Goal: Entertainment & Leisure: Consume media (video, audio)

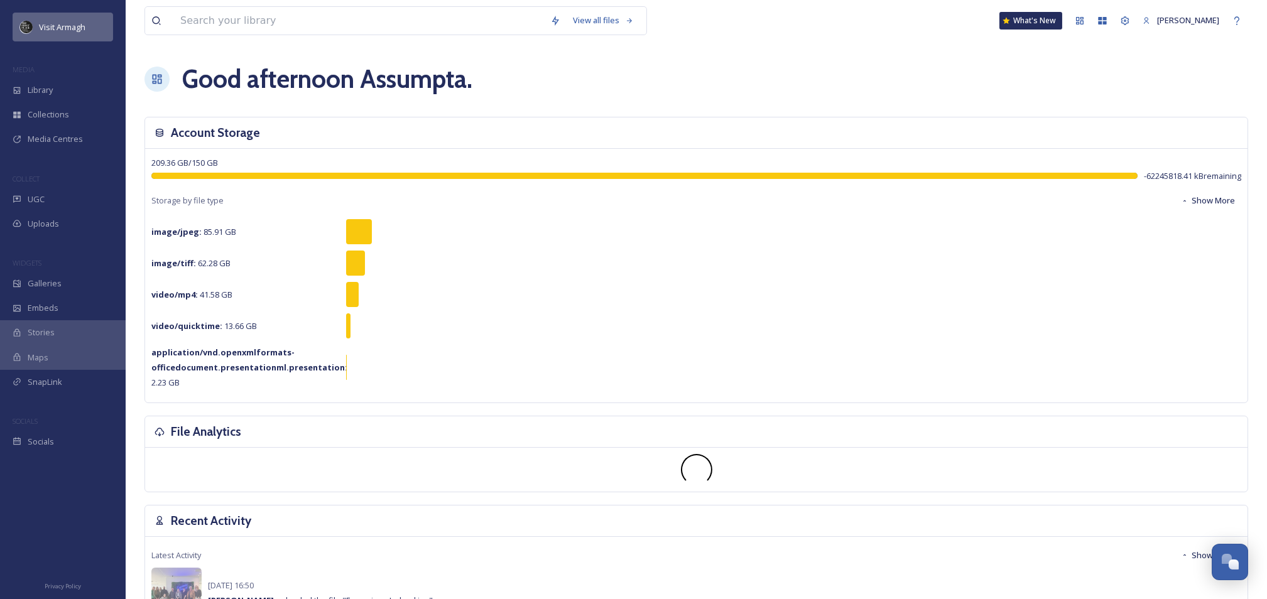
click at [62, 25] on span "Visit Armagh" at bounding box center [62, 26] width 46 height 11
click at [38, 90] on span "Library" at bounding box center [40, 90] width 25 height 12
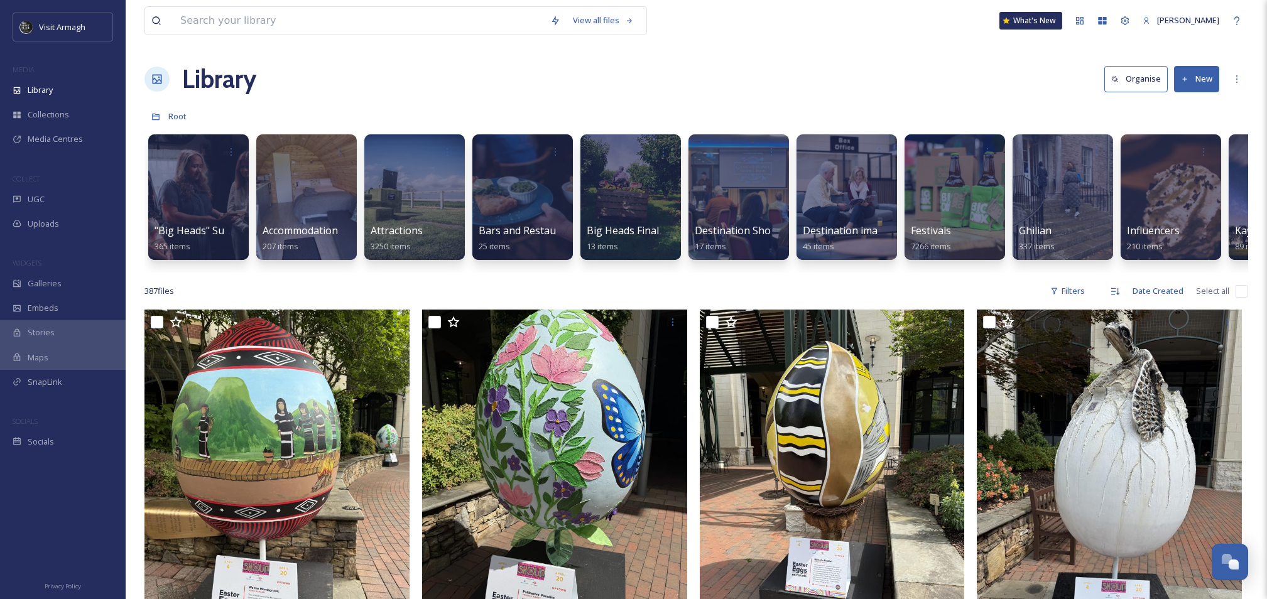
scroll to position [0, 1007]
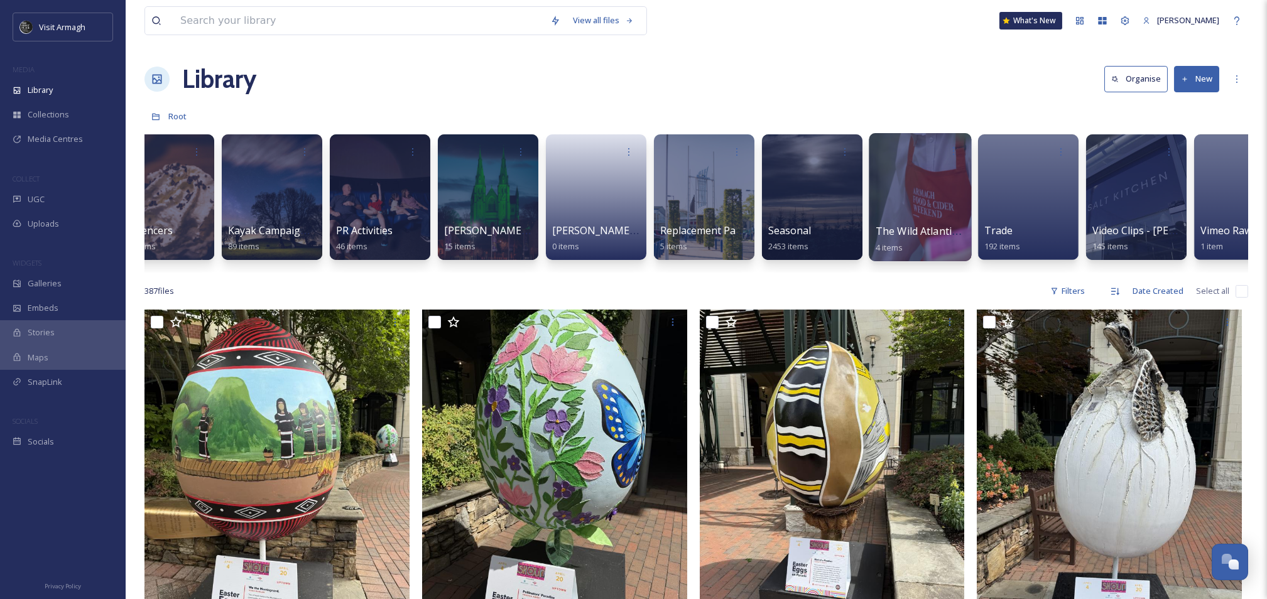
click at [930, 217] on div at bounding box center [920, 197] width 102 height 128
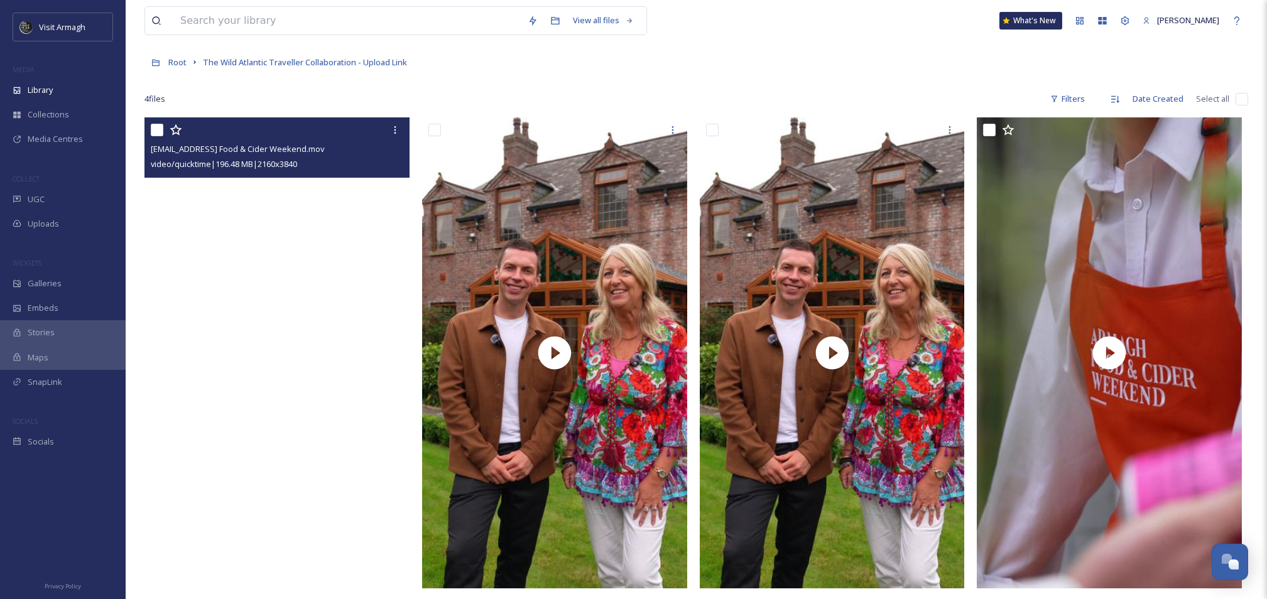
scroll to position [84, 0]
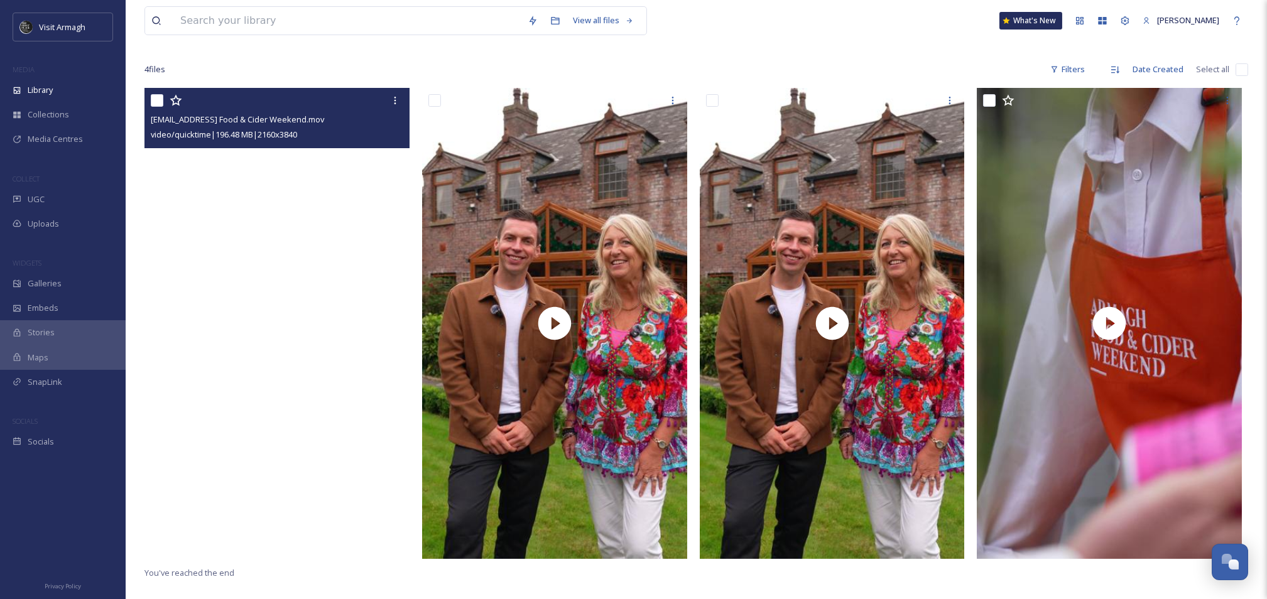
click at [288, 344] on video "thewildatlantictraveller@outlook.com-Armagh Food & Cider Weekend.mov" at bounding box center [277, 323] width 265 height 471
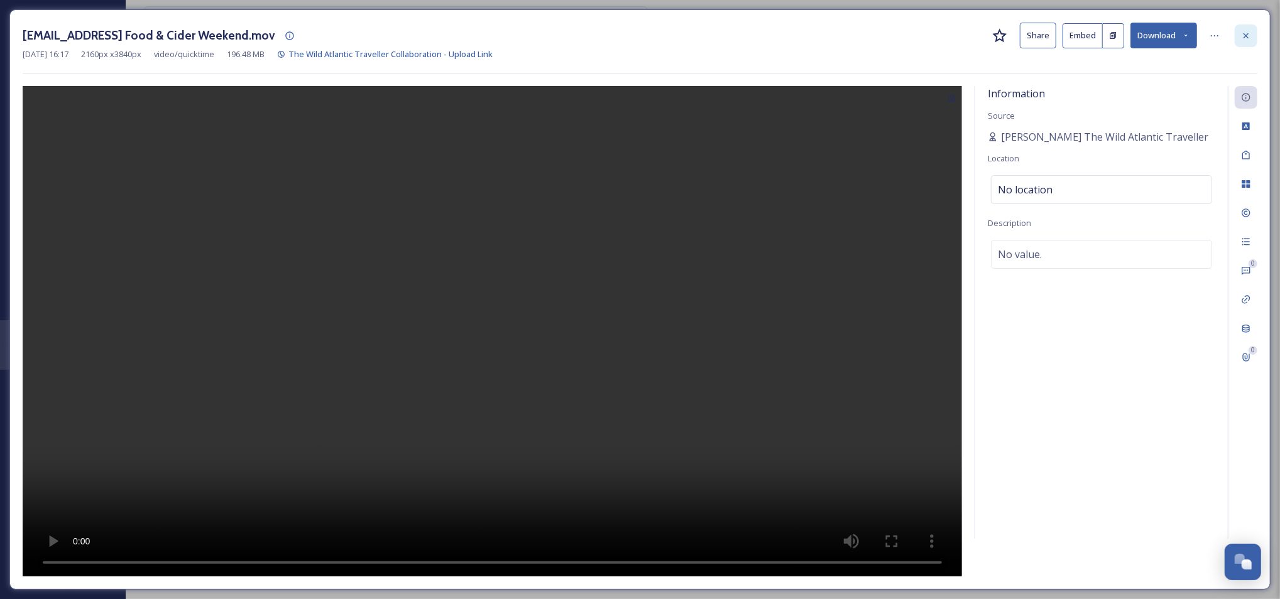
click at [1245, 39] on icon at bounding box center [1246, 36] width 10 height 10
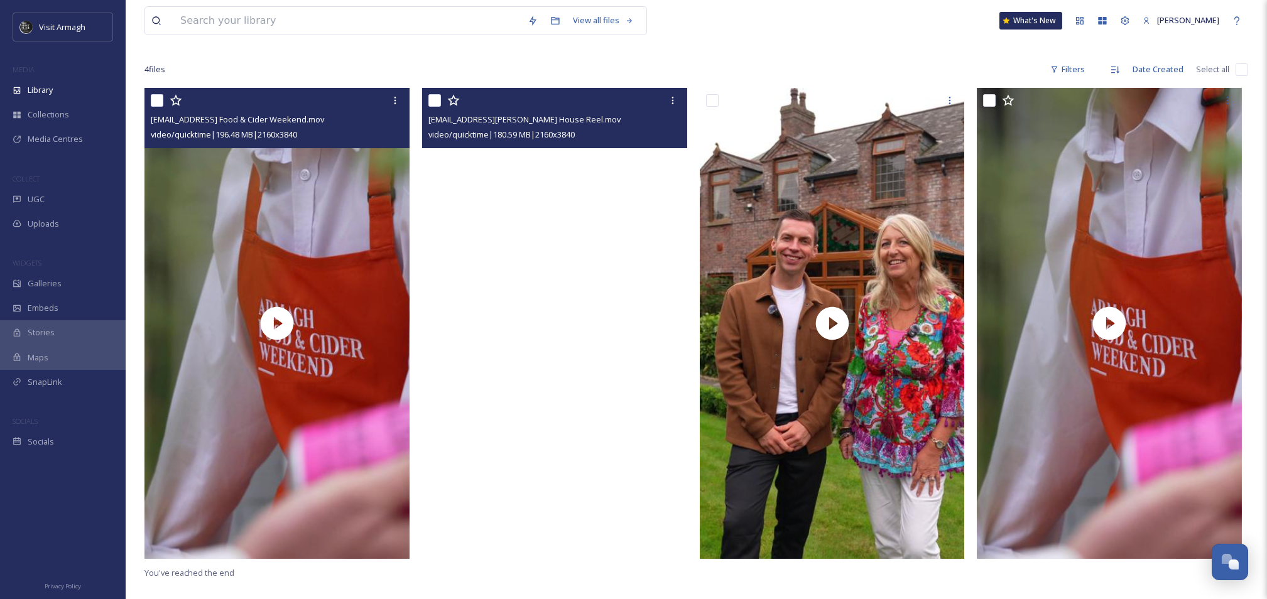
click at [553, 339] on video "thewildatlantictraveller@outlook.com-Blackwell House Reel.mov" at bounding box center [554, 323] width 265 height 471
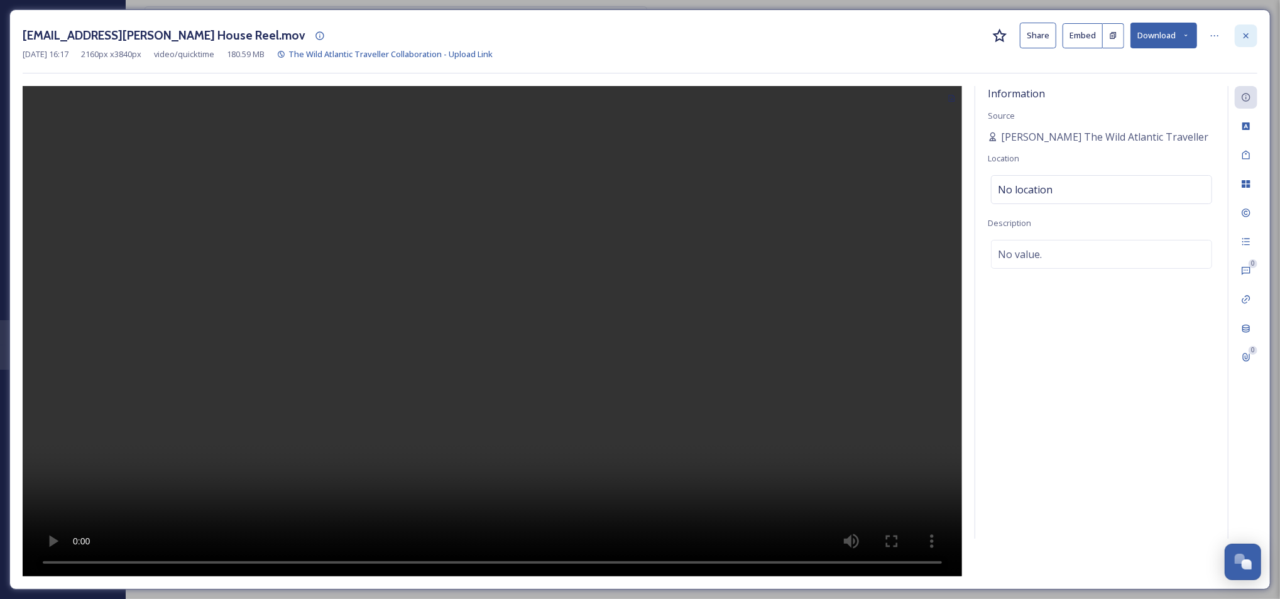
click at [1253, 32] on div at bounding box center [1246, 36] width 23 height 23
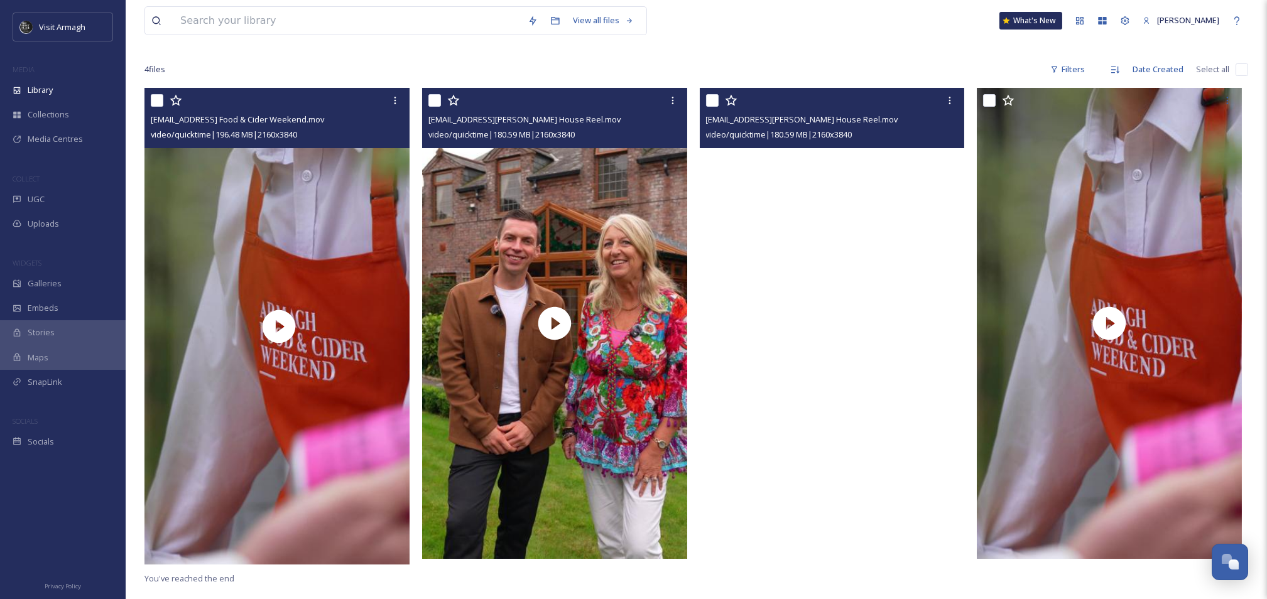
click at [833, 330] on video "thewildatlantictraveller@outlook.com-Blackwell House Reel.mov" at bounding box center [832, 323] width 265 height 471
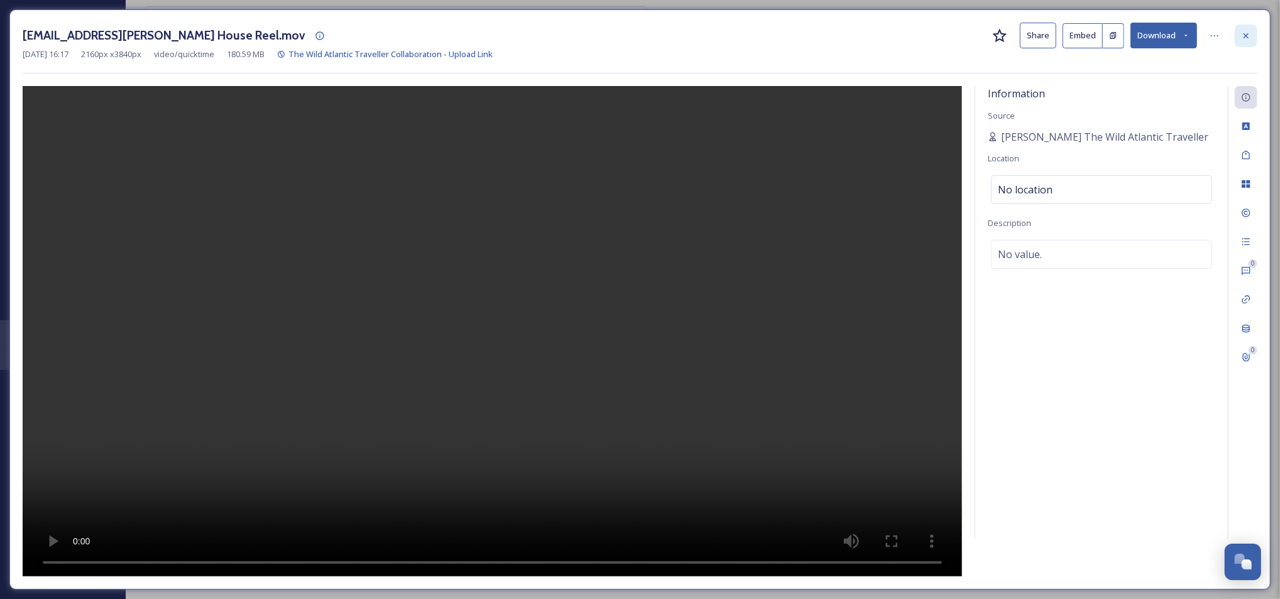
click at [1244, 37] on icon at bounding box center [1245, 35] width 5 height 5
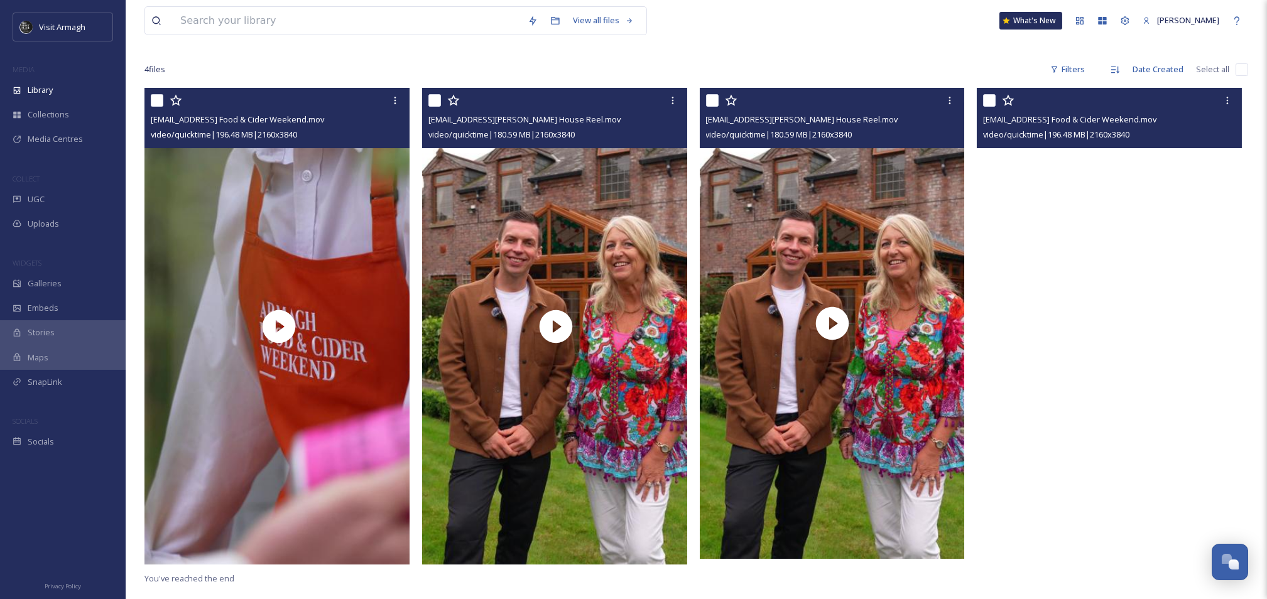
click at [1108, 318] on video "thewildatlantictraveller@outlook.com-Armagh Food & Cider Weekend.mov" at bounding box center [1109, 323] width 265 height 471
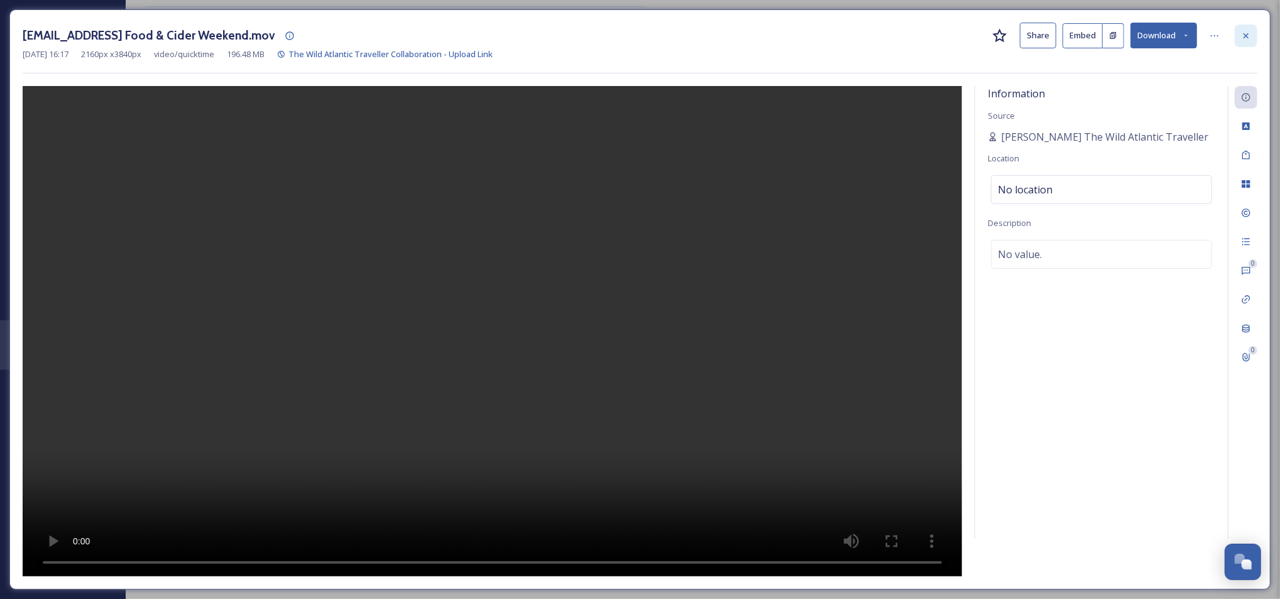
click at [1245, 41] on div at bounding box center [1246, 36] width 23 height 23
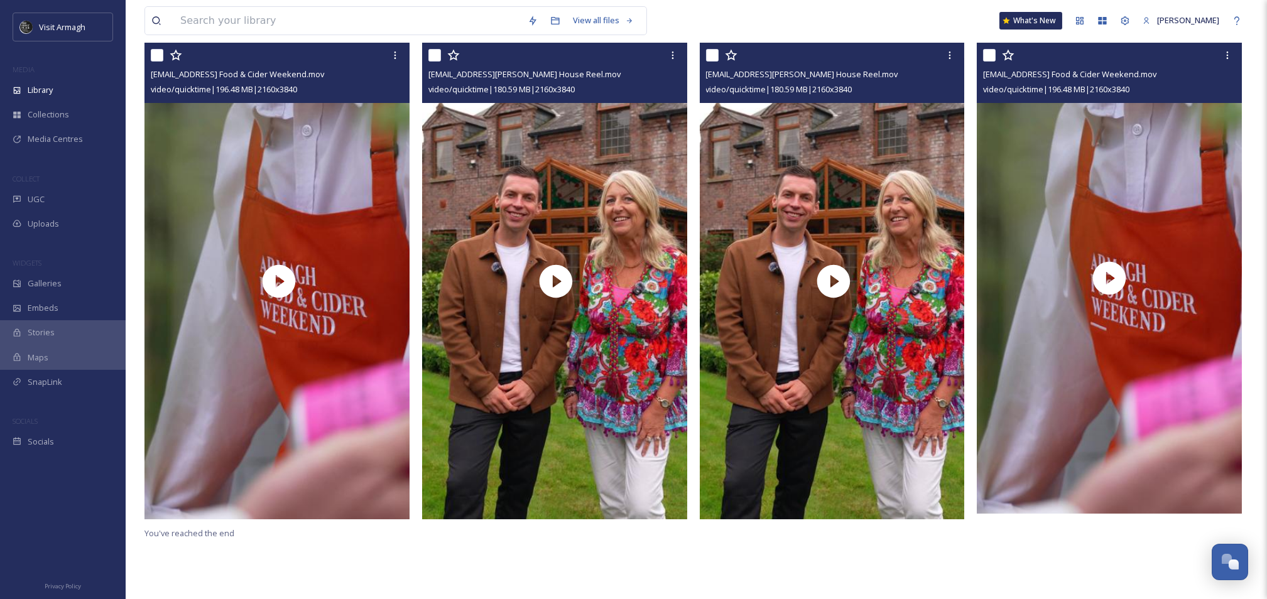
scroll to position [172, 0]
